Goal: Transaction & Acquisition: Download file/media

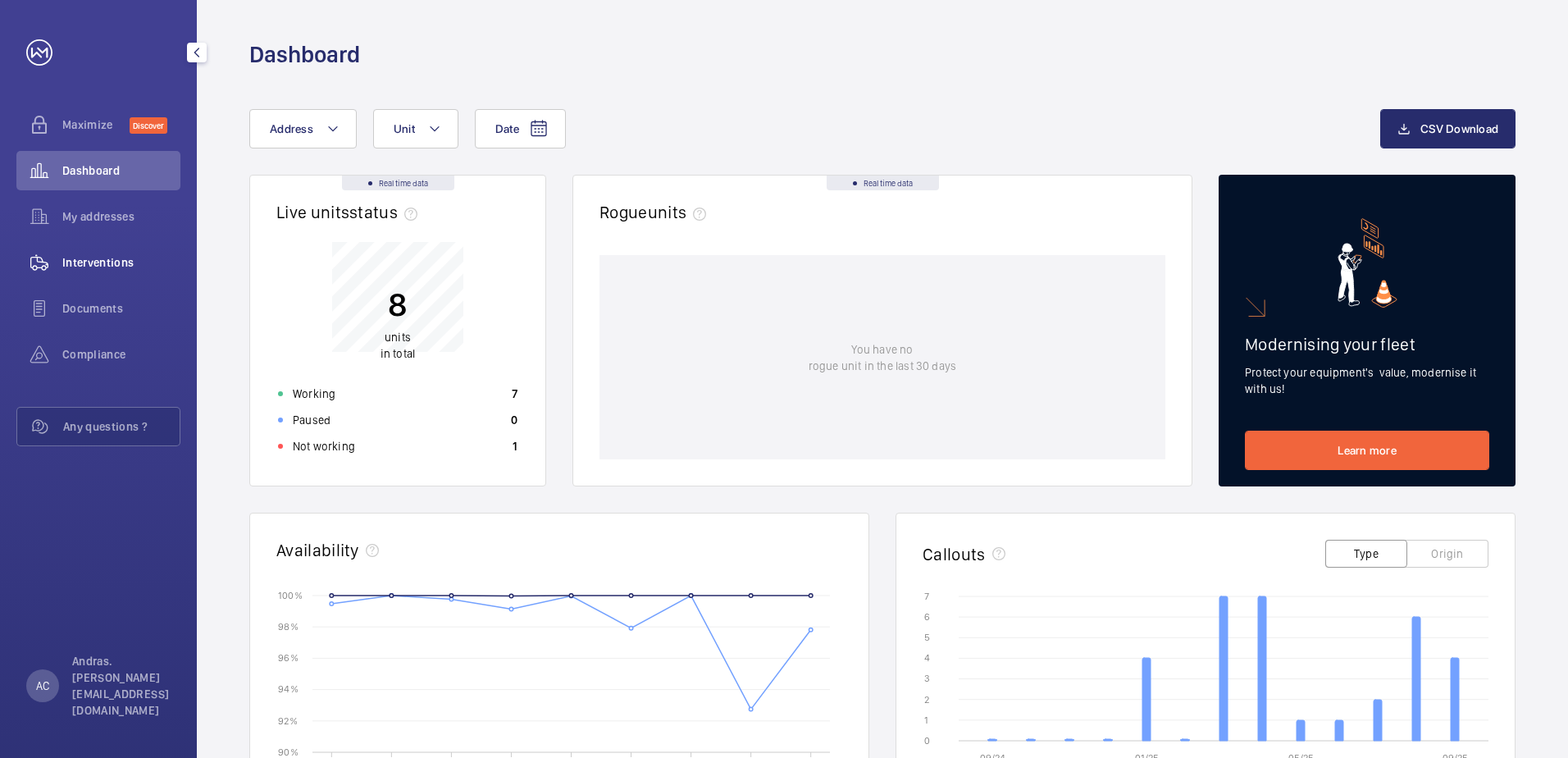
click at [87, 265] on span "Interventions" at bounding box center [121, 262] width 118 height 16
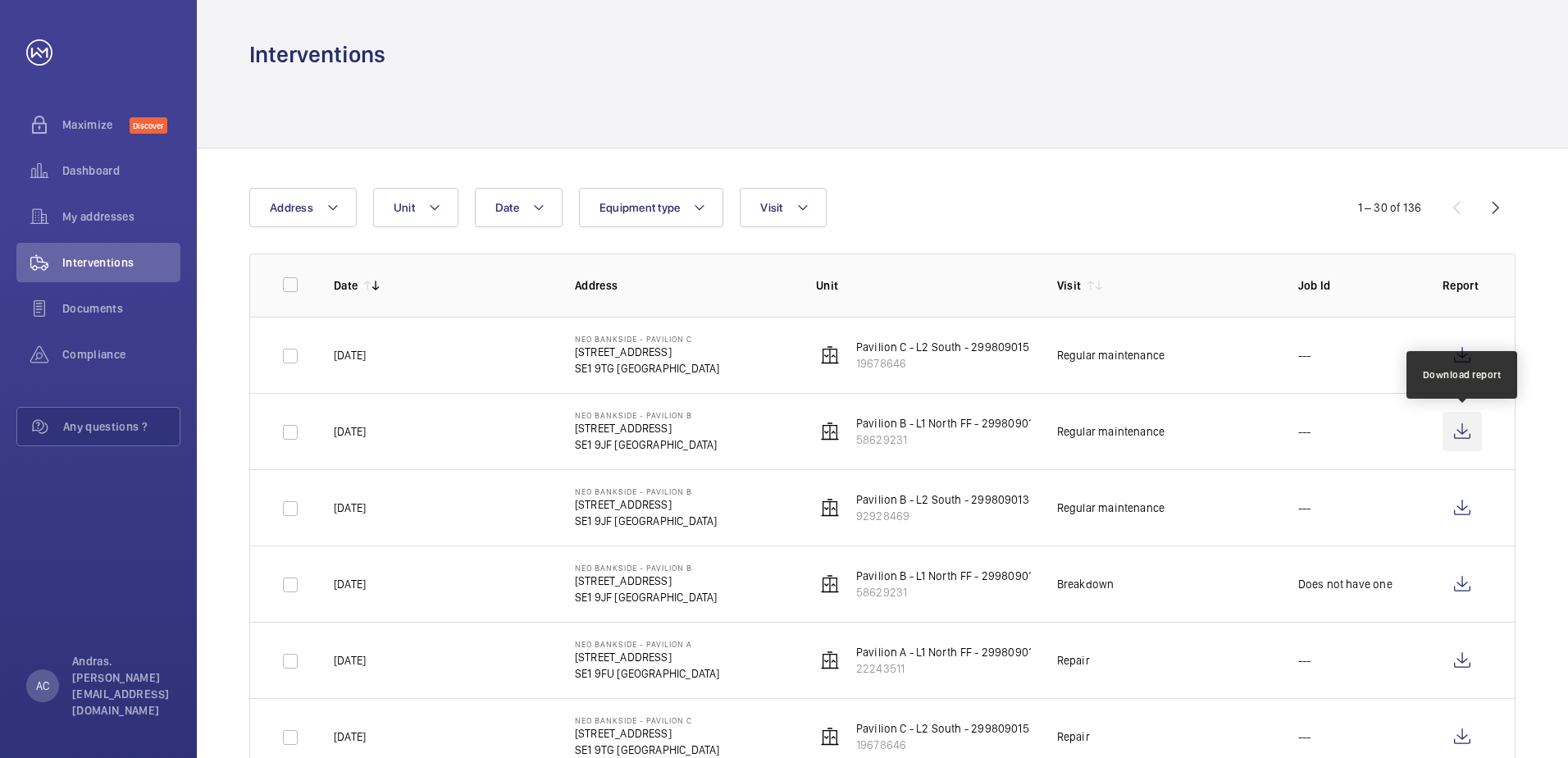
click at [1470, 429] on wm-front-icon-button at bounding box center [1462, 432] width 40 height 40
